Goal: Transaction & Acquisition: Subscribe to service/newsletter

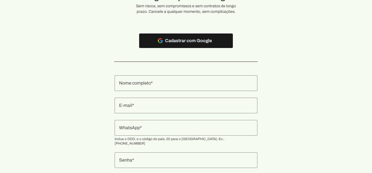
scroll to position [47, 0]
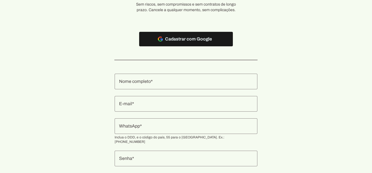
click at [193, 36] on span at bounding box center [186, 38] width 94 height 13
click at [192, 39] on span at bounding box center [186, 38] width 94 height 13
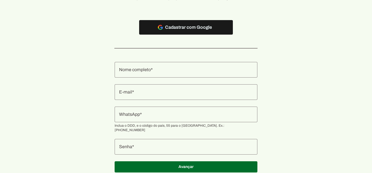
scroll to position [71, 0]
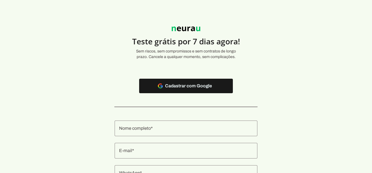
click at [172, 131] on input "Nome completo" at bounding box center [186, 128] width 134 height 7
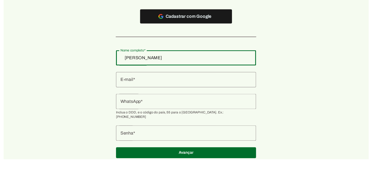
scroll to position [59, 0]
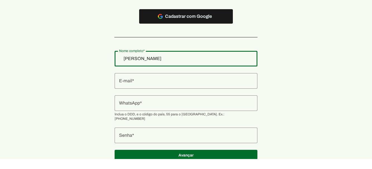
type input "[PERSON_NAME]"
type md-outlined-text-field "[PERSON_NAME]"
click at [174, 93] on input "E-mail" at bounding box center [186, 91] width 134 height 7
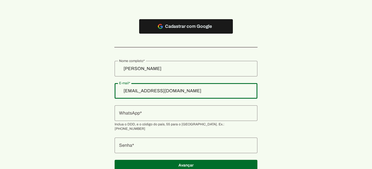
type input "[EMAIL_ADDRESS][DOMAIN_NAME]"
type md-outlined-text-field "[EMAIL_ADDRESS][DOMAIN_NAME]"
click at [170, 110] on input "WhatsApp" at bounding box center [186, 113] width 134 height 7
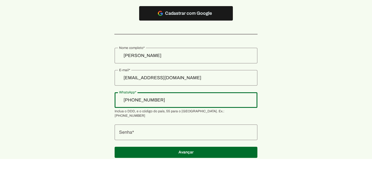
scroll to position [77, 0]
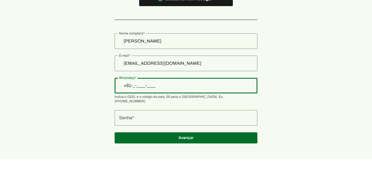
type input "+6__-___-___"
type input "[PHONE_NUMBER]"
type md-outlined-text-field "[PHONE_NUMBER]"
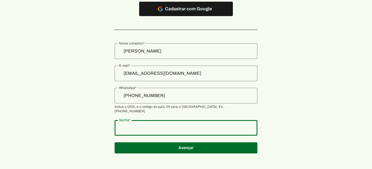
type md-outlined-text-field "Seymer@85"
click at [199, 16] on span at bounding box center [186, 8] width 94 height 13
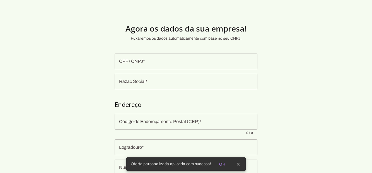
click at [149, 59] on input "CPF / CNPJ" at bounding box center [186, 61] width 134 height 7
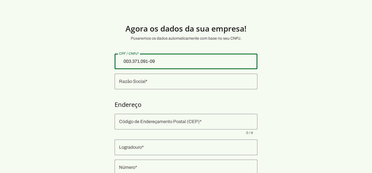
type input "003.371.091-09"
type md-outlined-text-field "003.371.091-09"
click at [175, 79] on input "Razão Social" at bounding box center [186, 81] width 134 height 7
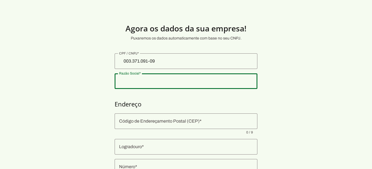
type input "#"
type input "3S Consultoria de Seguros"
type md-outlined-text-field "3S Consultoria de Seguros"
click at [192, 123] on input "Código de Endereçamento Postal (CEP)" at bounding box center [186, 121] width 134 height 7
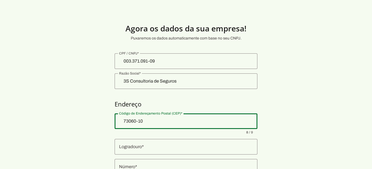
type input "73060-105"
type input "Quadra AR 1 Conjunto 5"
type input "Setor Oeste ([PERSON_NAME])"
type input "[GEOGRAPHIC_DATA]"
type input "DF"
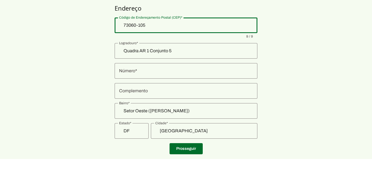
scroll to position [99, 0]
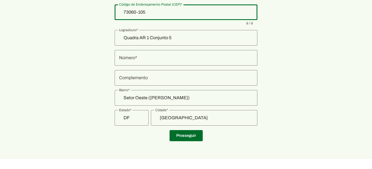
type input "73060-105"
type md-outlined-text-field "73060-105"
click at [158, 69] on input "Número" at bounding box center [186, 68] width 134 height 7
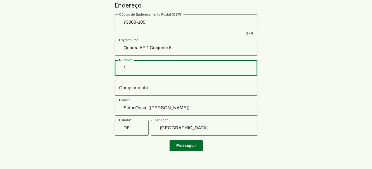
type input "1"
type md-outlined-text-field "1"
click at [143, 89] on input "Complemento" at bounding box center [186, 88] width 134 height 7
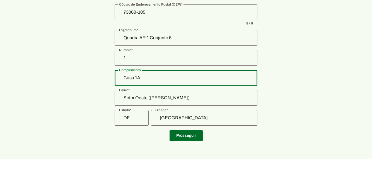
type input "Casa 1A"
type md-outlined-text-field "Casa 1A"
click at [191, 147] on span at bounding box center [185, 145] width 33 height 13
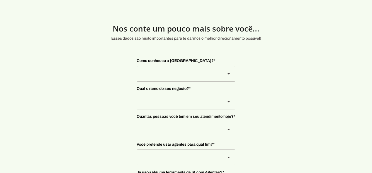
click at [196, 72] on div at bounding box center [179, 74] width 84 height 16
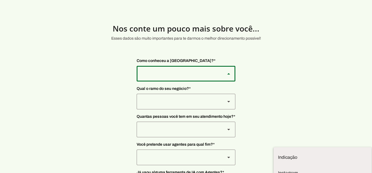
click at [0, 0] on slot "Instagram" at bounding box center [0, 0] width 0 height 0
type md-outlined-select "SqiumnrPQyqUQpijGxgf"
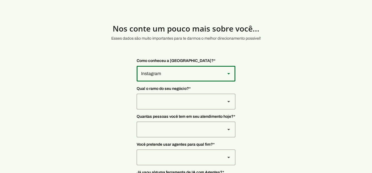
click at [199, 81] on div at bounding box center [179, 74] width 84 height 16
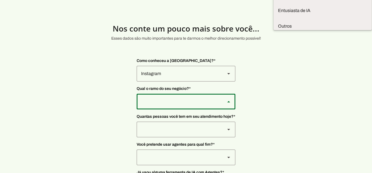
scroll to position [20, 0]
click at [0, 0] on slot at bounding box center [0, 0] width 0 height 0
type md-outlined-select "PdBvFalRKZEXjQ8yR20Z"
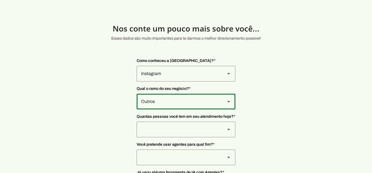
click at [172, 81] on div at bounding box center [179, 74] width 84 height 16
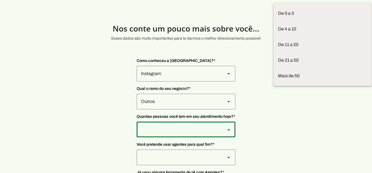
click at [0, 0] on slot at bounding box center [0, 0] width 0 height 0
type md-outlined-select "yHmeUixsC5IlBgFUkJwN"
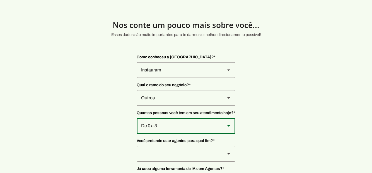
scroll to position [4, 0]
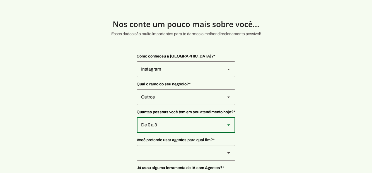
click at [207, 77] on div at bounding box center [179, 69] width 84 height 16
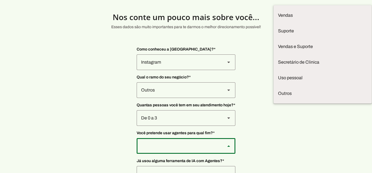
scroll to position [18, 0]
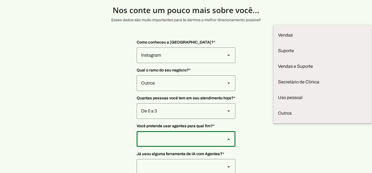
click at [0, 0] on slot "Vendas e Suporte" at bounding box center [0, 0] width 0 height 0
type md-outlined-select "LGV6UAW7vmmJy71KmeMz"
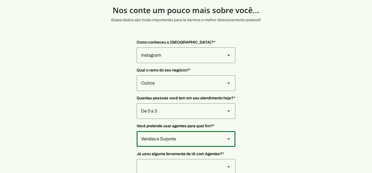
scroll to position [22, 0]
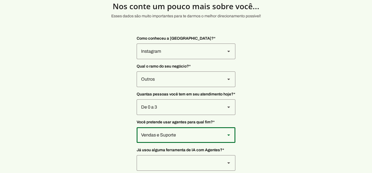
click at [151, 59] on div at bounding box center [179, 51] width 84 height 16
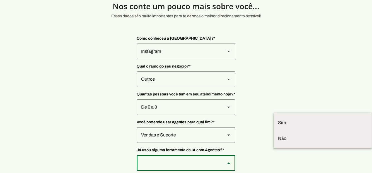
click at [0, 0] on slot "Não" at bounding box center [0, 0] width 0 height 0
type md-outlined-select "YJTivUP5LYteilvK0BaA"
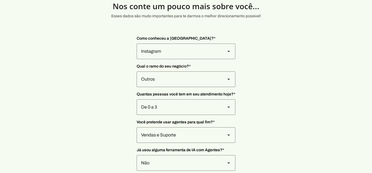
type input "73060-105"
type input "Quadra AR 1 Conjunto 5"
type input "1"
type input "Casa 1A"
type input "Setor Oeste ([PERSON_NAME])"
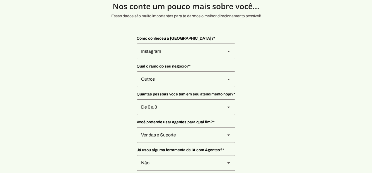
type input "[GEOGRAPHIC_DATA]"
type input "DF"
type input "003.371.091-09"
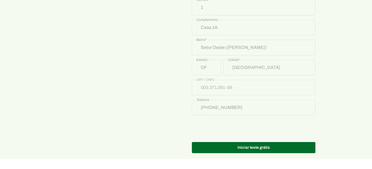
scroll to position [315, 0]
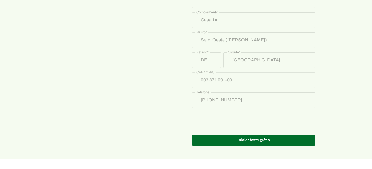
click at [242, 148] on span at bounding box center [253, 150] width 123 height 13
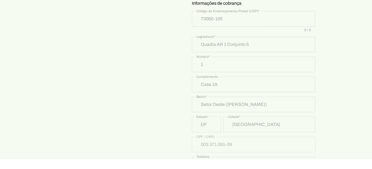
scroll to position [345, 0]
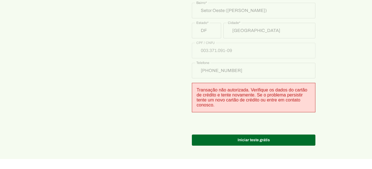
click at [262, 150] on span at bounding box center [253, 150] width 123 height 13
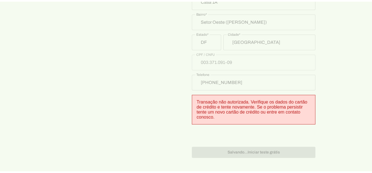
scroll to position [27, 0]
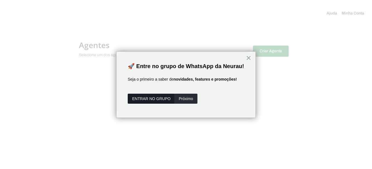
click at [152, 100] on button "ENTRAR NO GRUPO" at bounding box center [151, 99] width 47 height 10
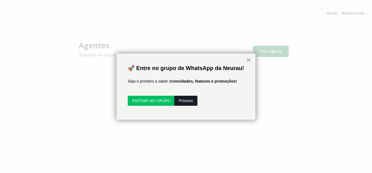
click at [192, 100] on button "Próximo" at bounding box center [185, 101] width 23 height 10
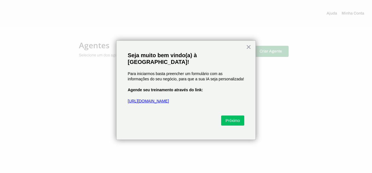
click at [154, 99] on link "[URL][DOMAIN_NAME]" at bounding box center [148, 101] width 41 height 4
